Goal: Task Accomplishment & Management: Use online tool/utility

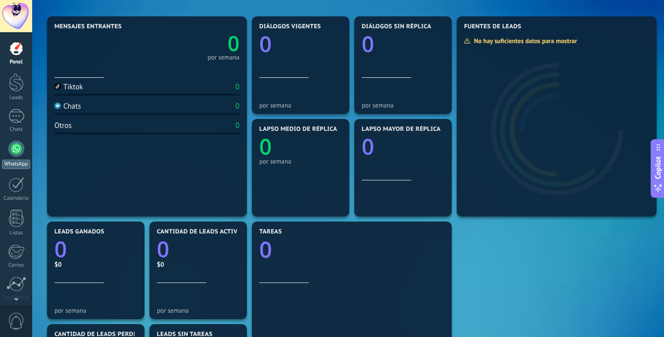
click at [16, 145] on div at bounding box center [16, 149] width 16 height 16
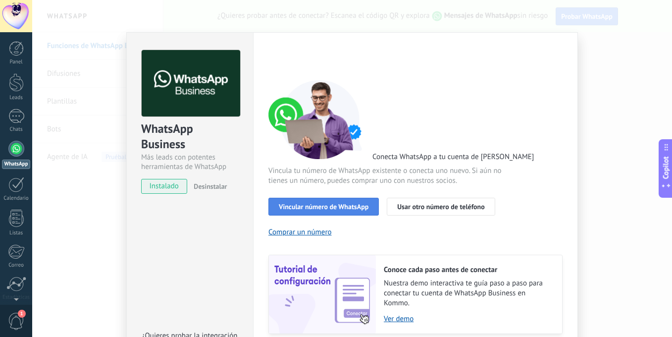
click at [358, 203] on span "Vincular número de WhatsApp" at bounding box center [324, 206] width 90 height 7
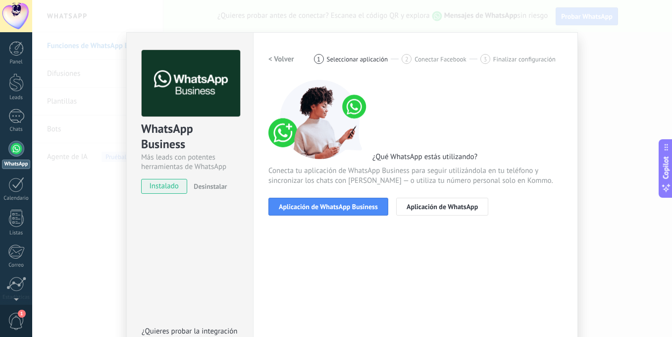
click at [358, 203] on span "Aplicación de WhatsApp Business" at bounding box center [328, 206] width 99 height 7
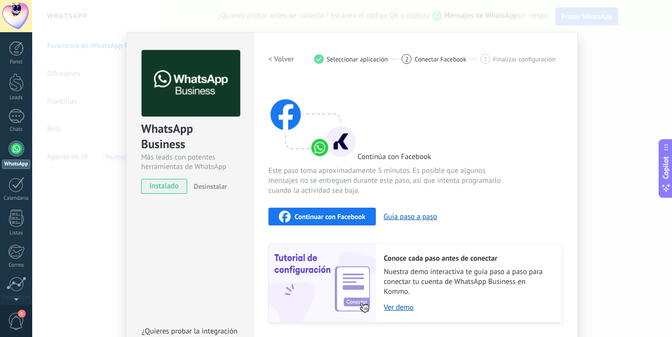
click at [354, 217] on span "Continuar con Facebook" at bounding box center [330, 216] width 71 height 7
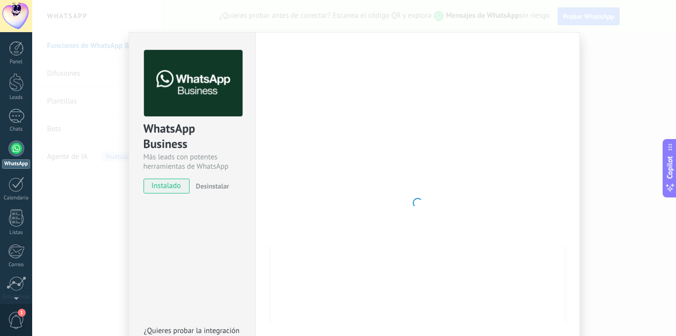
click at [617, 178] on div "WhatsApp Business Más leads con potentes herramientas de WhatsApp instalado Des…" at bounding box center [354, 168] width 644 height 336
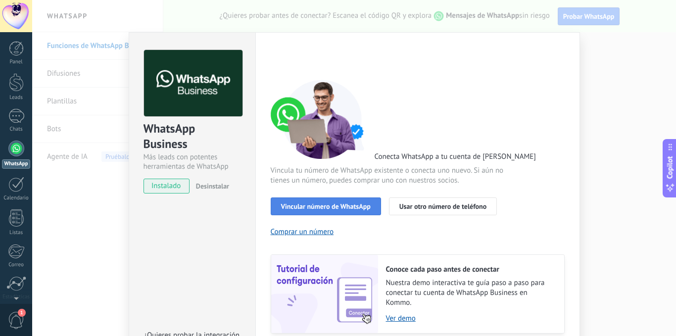
click at [321, 203] on span "Vincular número de WhatsApp" at bounding box center [326, 206] width 90 height 7
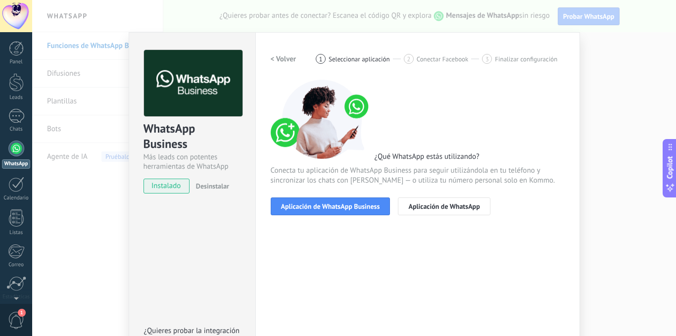
click at [321, 203] on span "Aplicación de WhatsApp Business" at bounding box center [330, 206] width 99 height 7
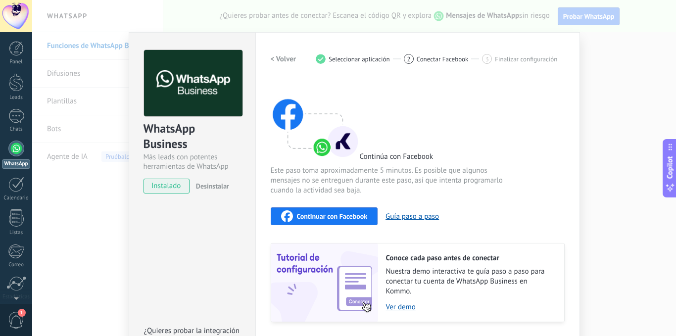
click at [329, 216] on span "Continuar con Facebook" at bounding box center [332, 216] width 71 height 7
click at [339, 216] on span "Continuar con Facebook" at bounding box center [332, 216] width 71 height 7
click at [408, 218] on button "Guía paso a paso" at bounding box center [412, 216] width 53 height 9
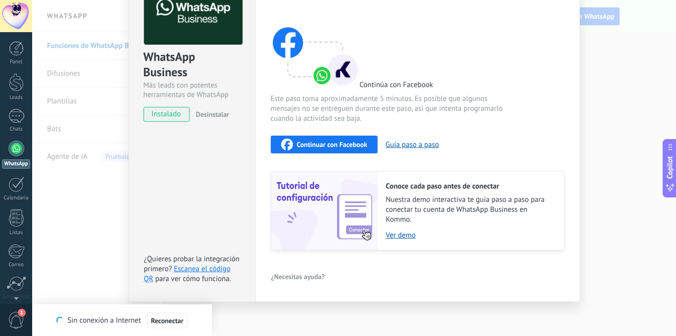
scroll to position [72, 0]
click at [327, 147] on span "Continuar con Facebook" at bounding box center [332, 144] width 71 height 7
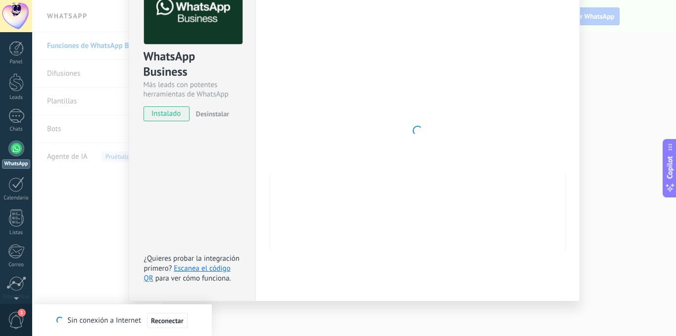
click at [428, 149] on div at bounding box center [418, 131] width 294 height 306
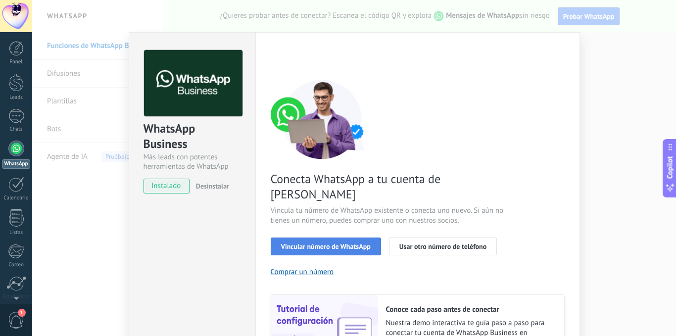
click at [370, 238] on button "Vincular número de WhatsApp" at bounding box center [326, 247] width 110 height 18
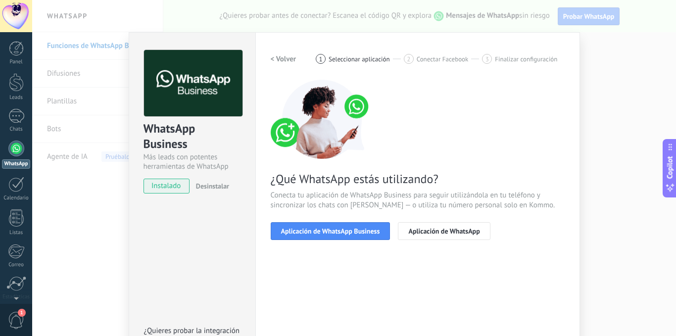
click at [370, 231] on span "Aplicación de WhatsApp Business" at bounding box center [330, 231] width 99 height 7
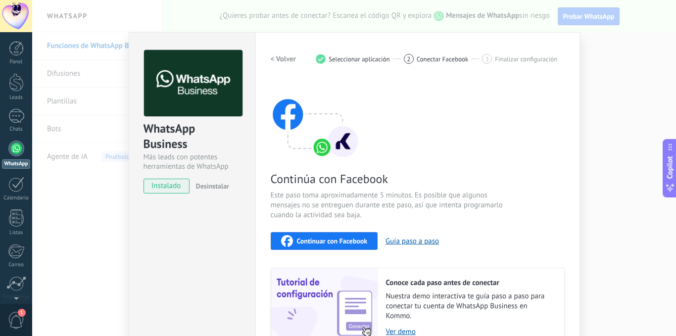
click at [356, 241] on span "Continuar con Facebook" at bounding box center [332, 241] width 71 height 7
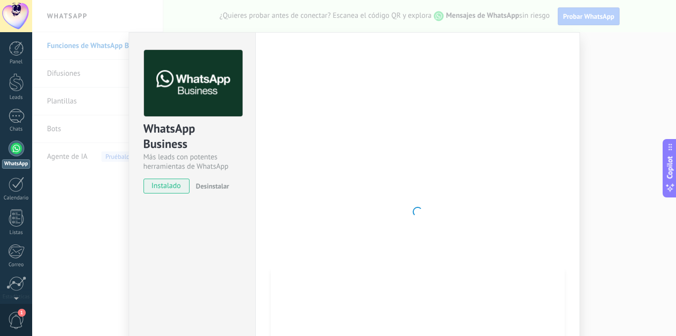
click at [461, 92] on div at bounding box center [418, 212] width 294 height 324
click at [406, 213] on div at bounding box center [418, 212] width 294 height 324
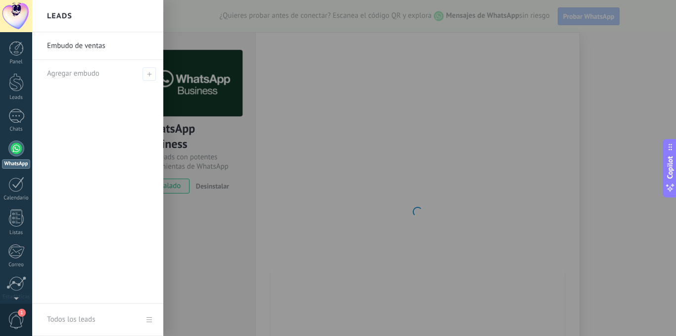
click at [480, 192] on div at bounding box center [370, 168] width 676 height 336
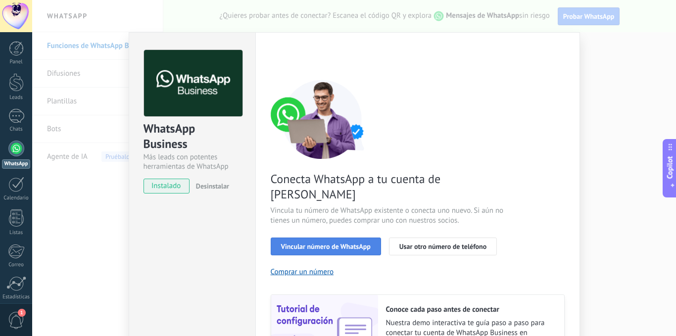
click at [334, 243] on span "Vincular número de WhatsApp" at bounding box center [326, 246] width 90 height 7
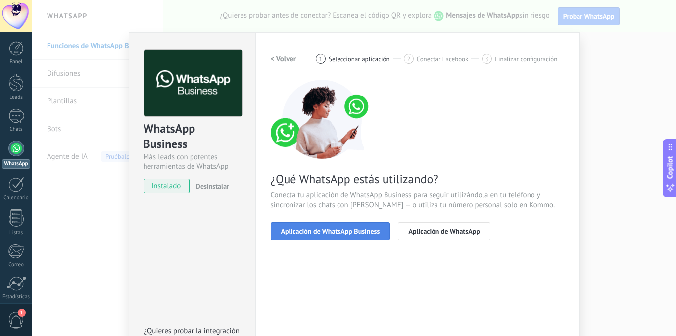
click at [358, 233] on span "Aplicación de WhatsApp Business" at bounding box center [330, 231] width 99 height 7
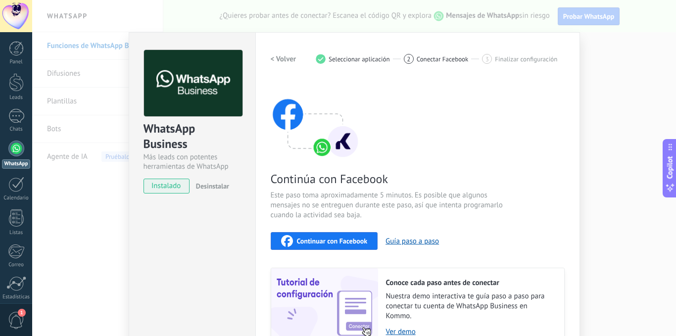
scroll to position [87, 0]
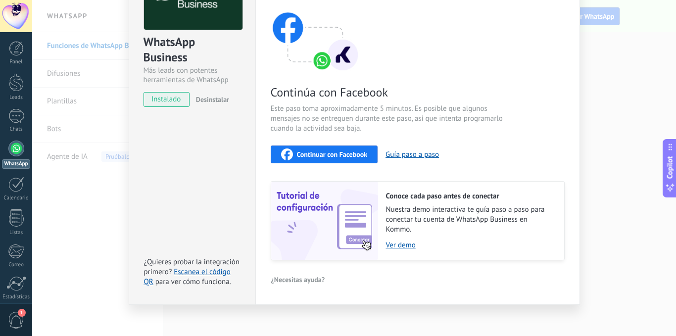
click at [353, 152] on span "Continuar con Facebook" at bounding box center [332, 154] width 71 height 7
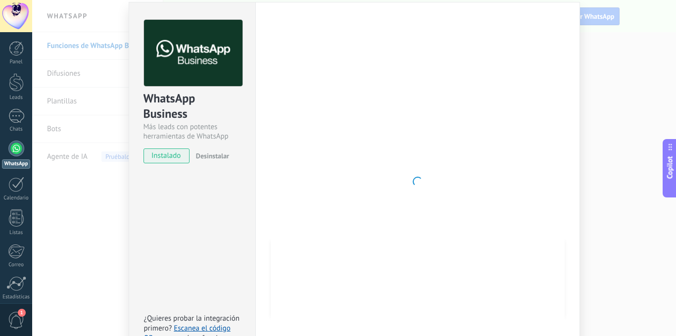
scroll to position [26, 0]
